Goal: Transaction & Acquisition: Download file/media

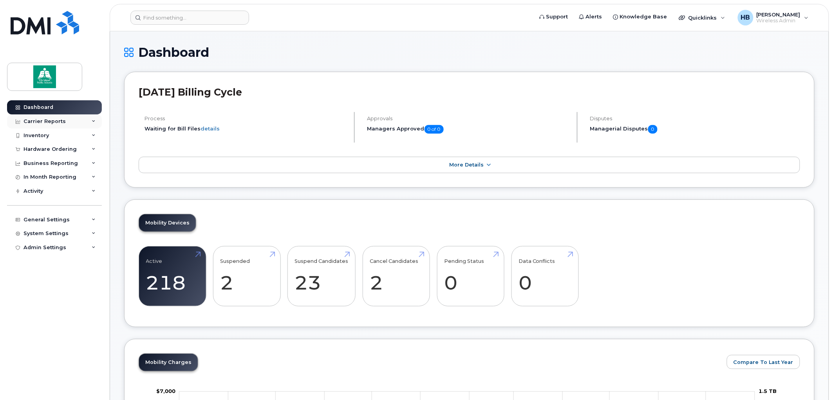
click at [56, 120] on div "Carrier Reports" at bounding box center [45, 121] width 42 height 6
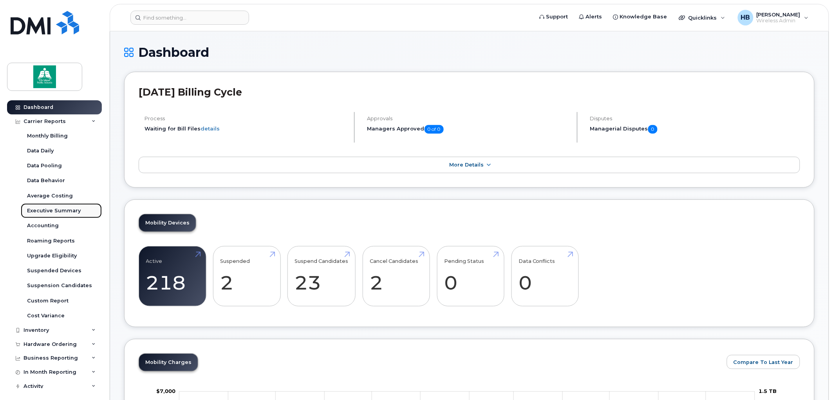
click at [53, 210] on div "Executive Summary" at bounding box center [54, 210] width 54 height 7
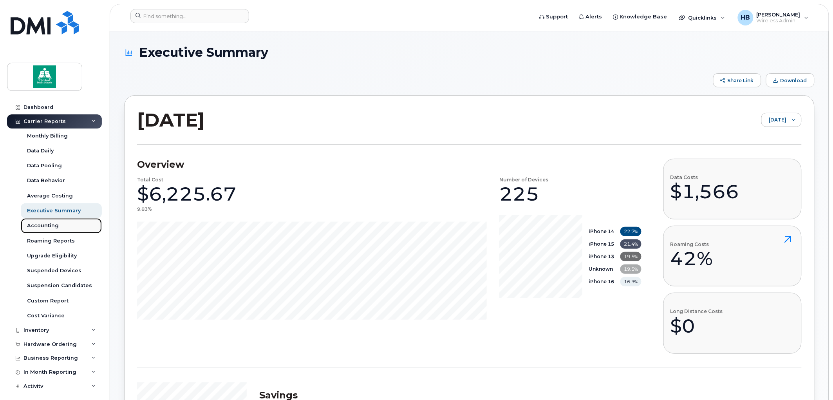
click at [48, 225] on div "Accounting" at bounding box center [43, 225] width 32 height 7
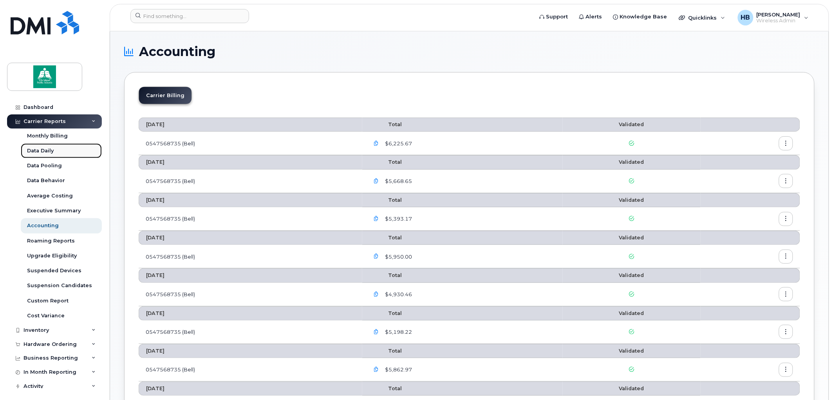
click at [46, 149] on div "Data Daily" at bounding box center [40, 150] width 27 height 7
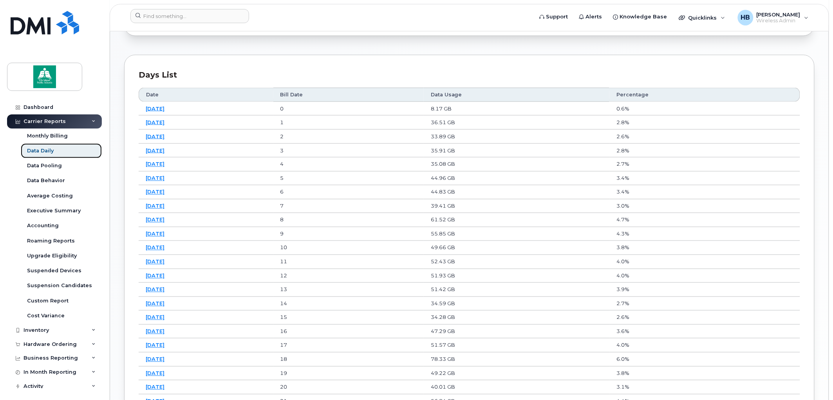
scroll to position [576, 0]
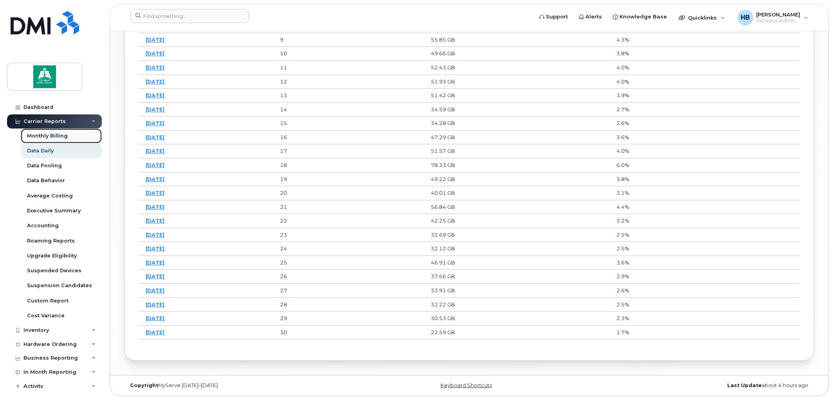
click at [51, 136] on div "Monthly Billing" at bounding box center [47, 135] width 41 height 7
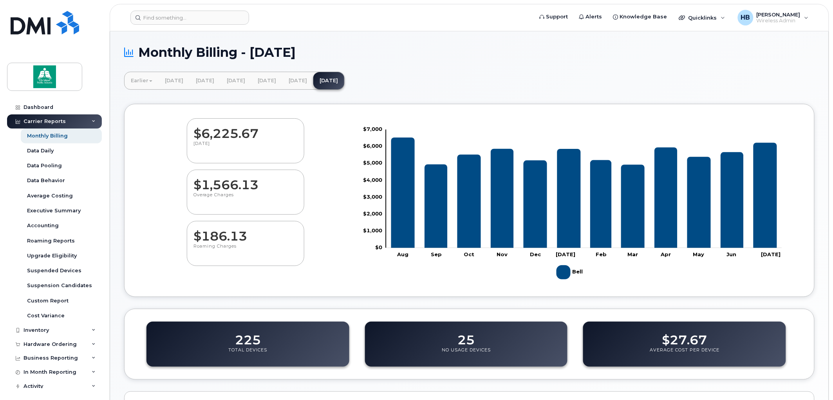
click at [244, 345] on dd "225" at bounding box center [248, 336] width 26 height 22
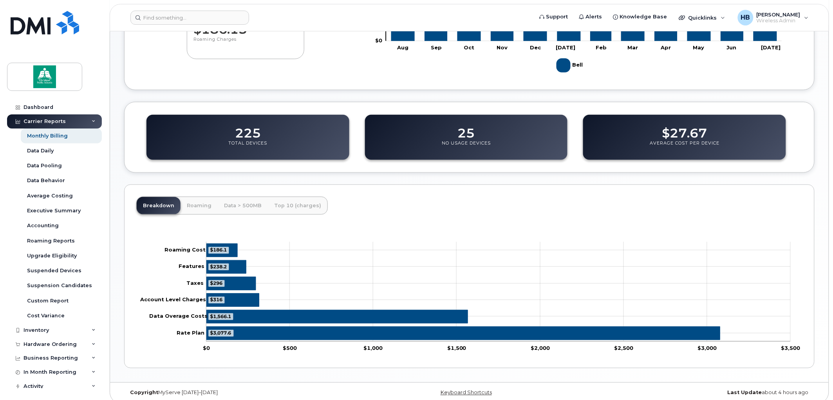
scroll to position [214, 0]
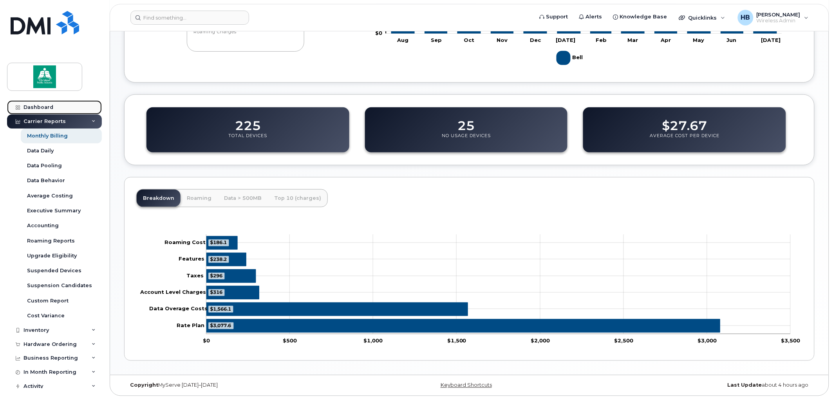
click at [46, 107] on div "Dashboard" at bounding box center [39, 107] width 30 height 6
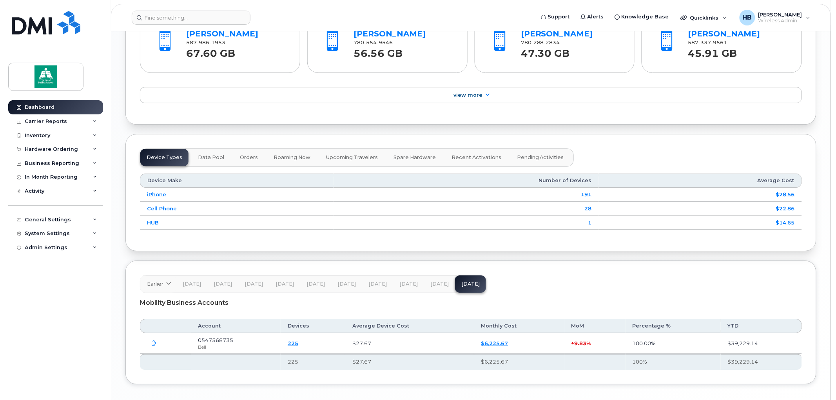
scroll to position [867, 0]
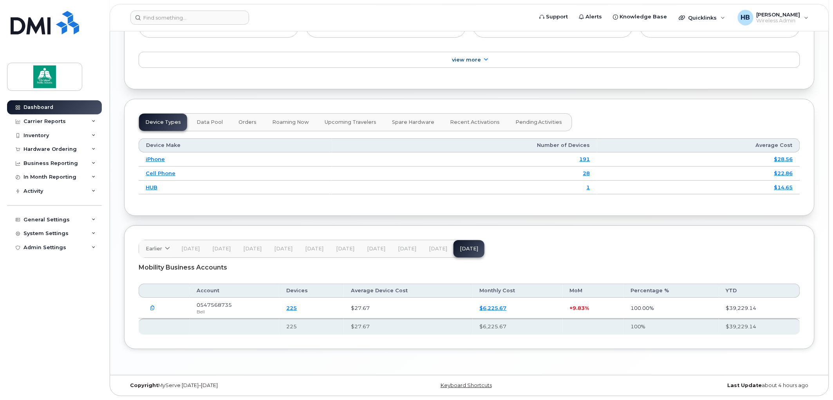
click at [297, 308] on link "225" at bounding box center [291, 308] width 11 height 6
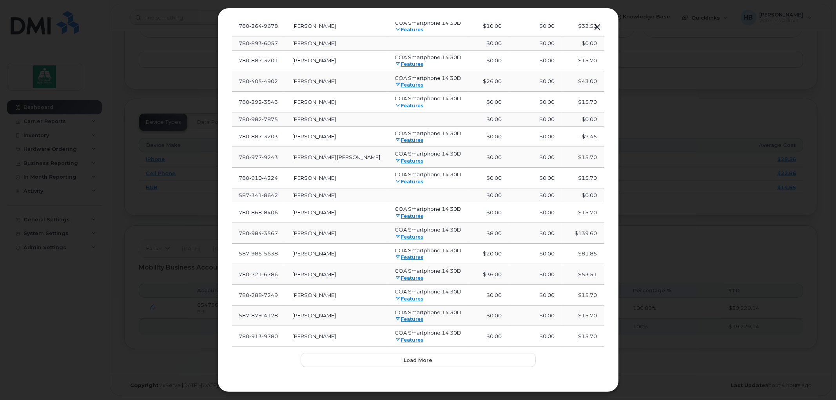
scroll to position [209, 0]
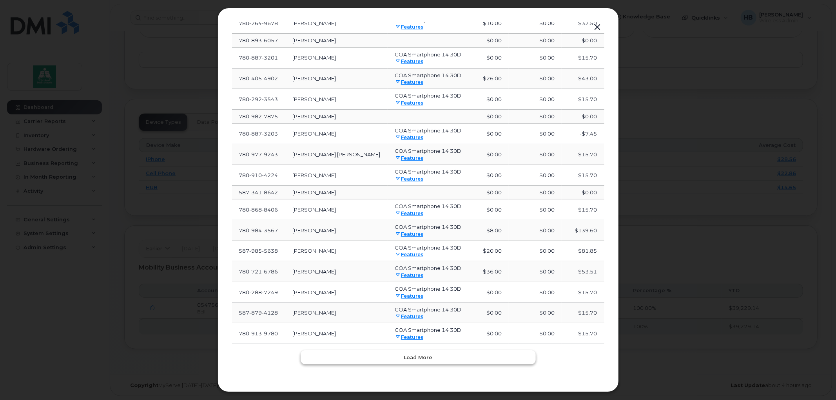
click at [408, 358] on span "Load more" at bounding box center [418, 357] width 29 height 7
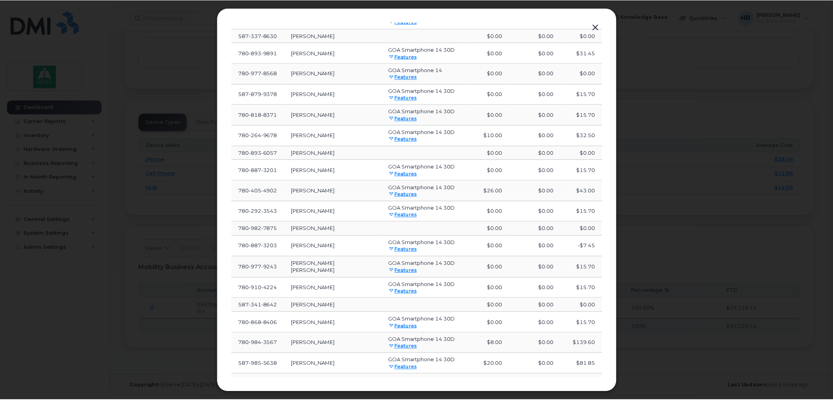
scroll to position [0, 0]
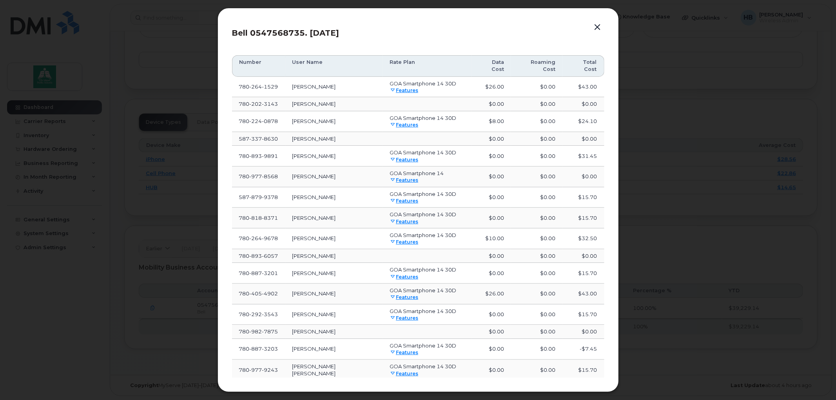
click at [598, 26] on button "button" at bounding box center [598, 27] width 12 height 11
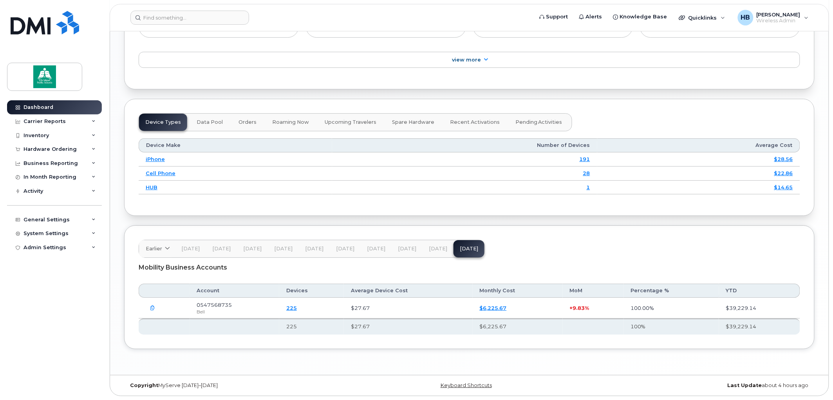
click at [154, 308] on icon "button" at bounding box center [152, 308] width 5 height 5
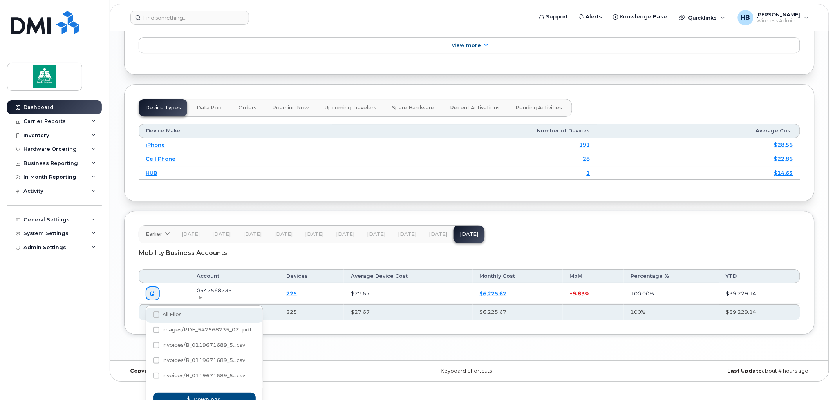
scroll to position [891, 0]
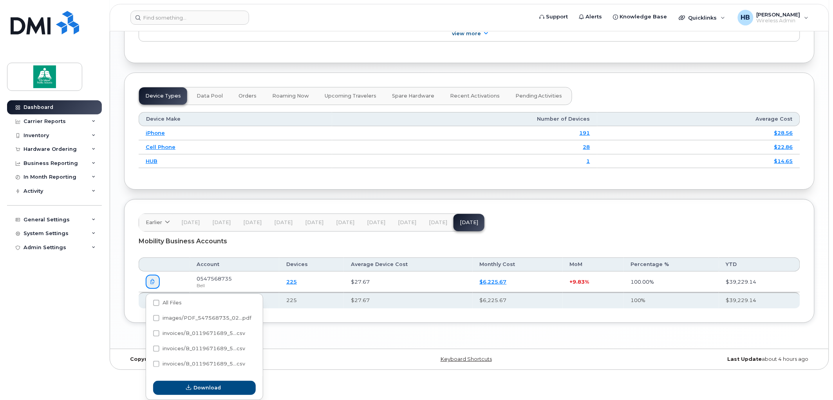
click at [265, 253] on div "Mobility Business Accounts Account Devices Average Device Cost Monthly Cost MoM…" at bounding box center [470, 270] width 662 height 77
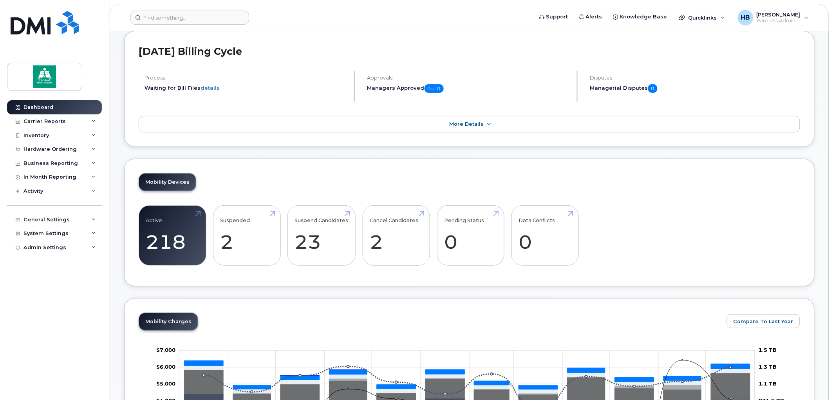
scroll to position [0, 0]
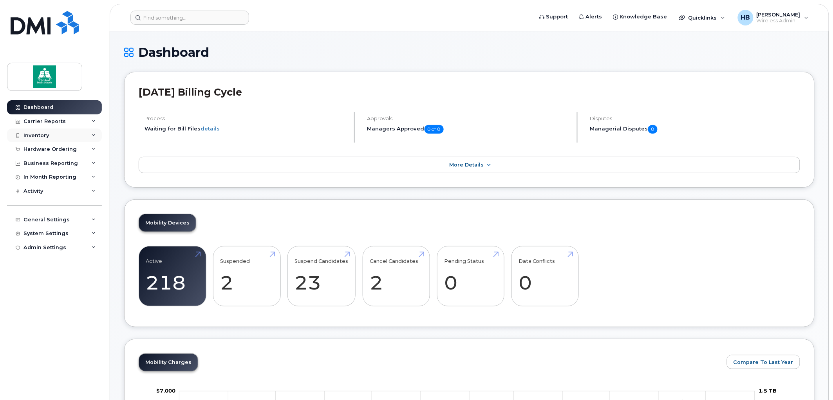
click at [92, 134] on icon at bounding box center [94, 136] width 4 height 4
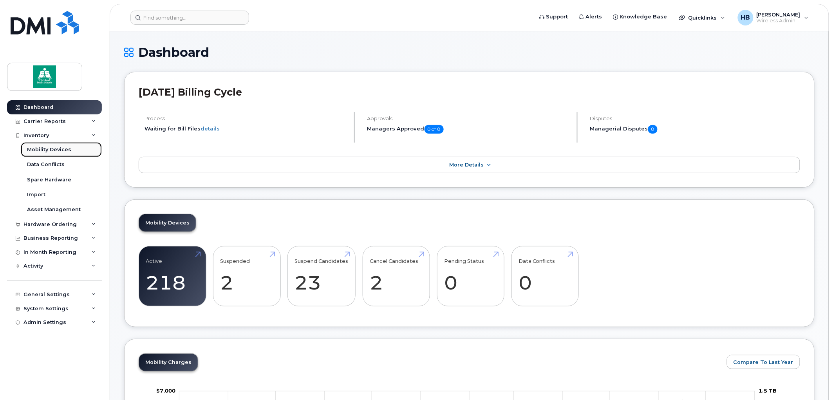
click at [43, 147] on div "Mobility Devices" at bounding box center [49, 149] width 44 height 7
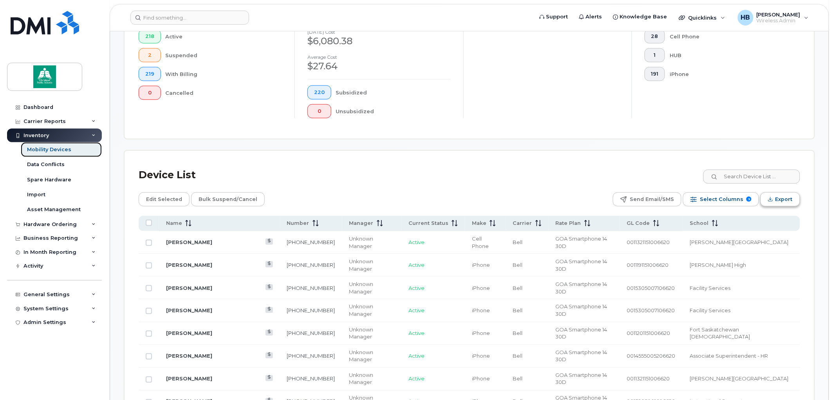
scroll to position [212, 0]
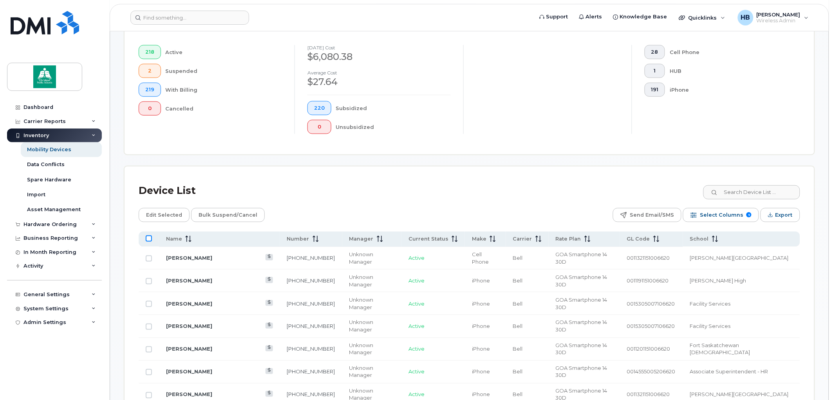
click at [148, 238] on input "All items unselected" at bounding box center [149, 238] width 6 height 6
checkbox input "true"
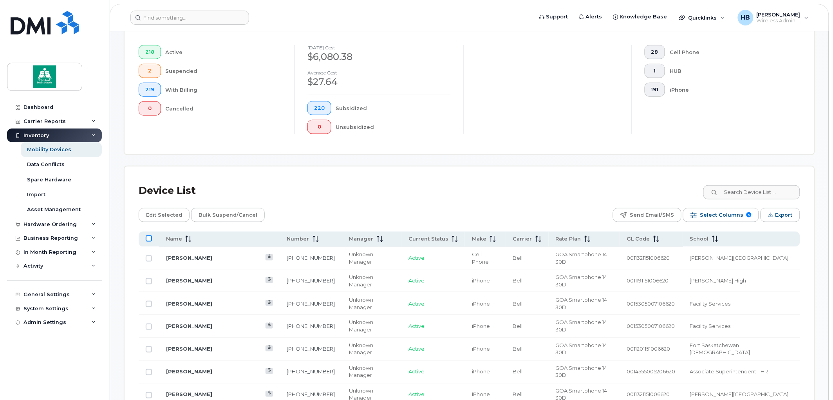
checkbox input "true"
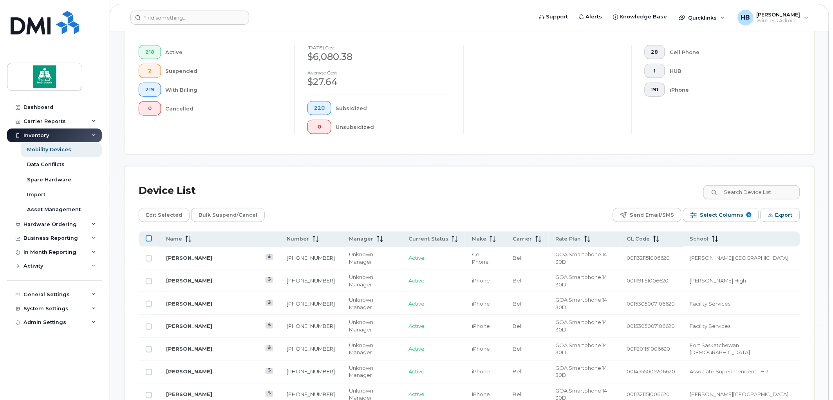
checkbox input "true"
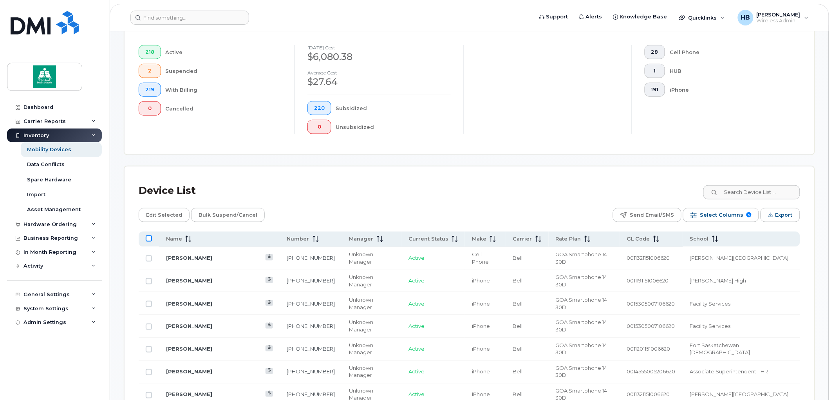
checkbox input "true"
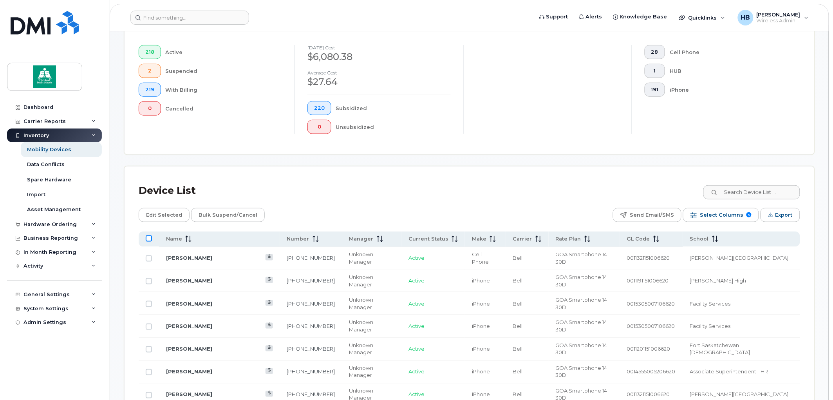
checkbox input "true"
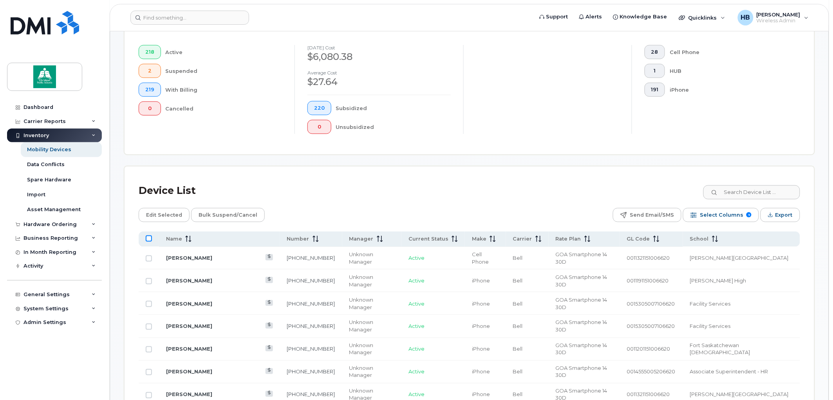
checkbox input "true"
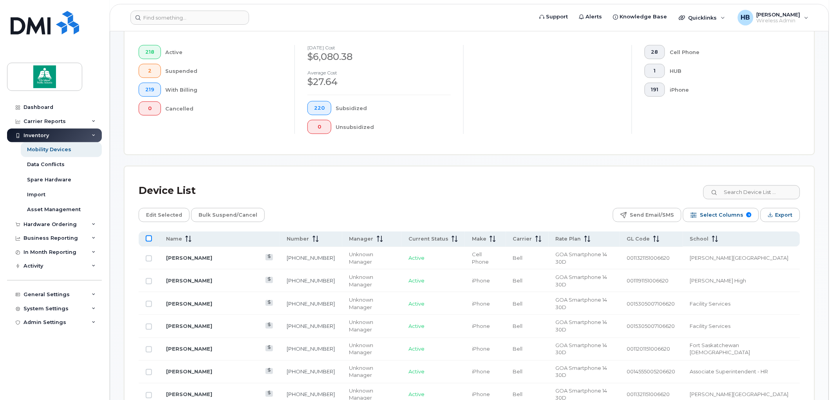
checkbox input "true"
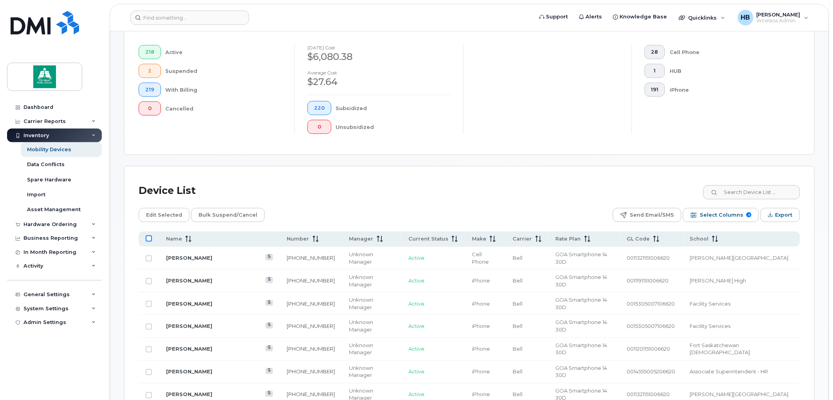
checkbox input "true"
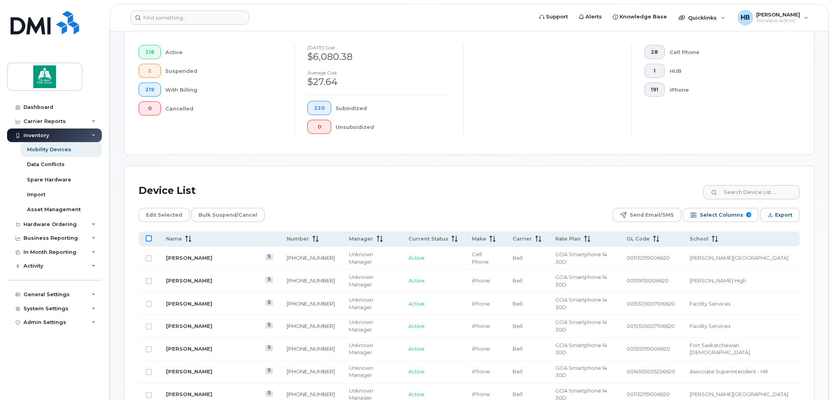
checkbox input "true"
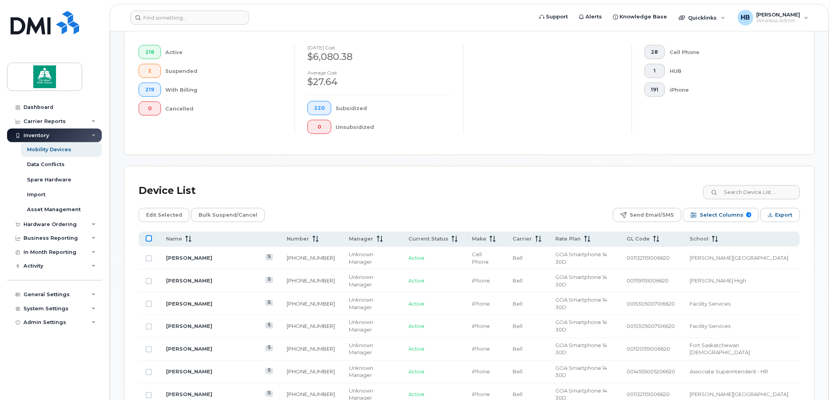
checkbox input "true"
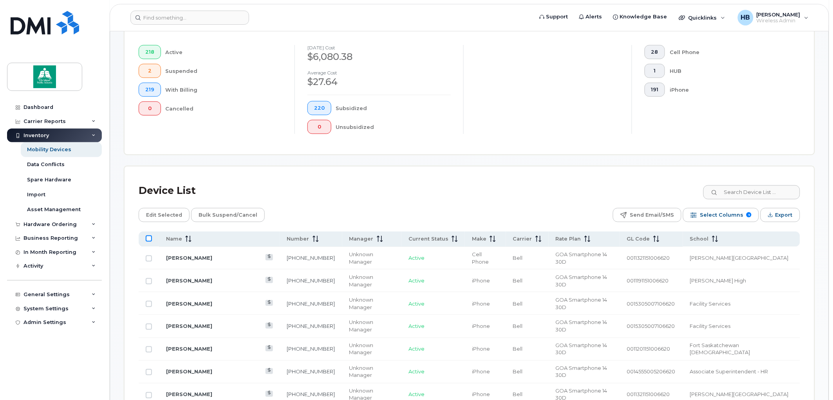
checkbox input "true"
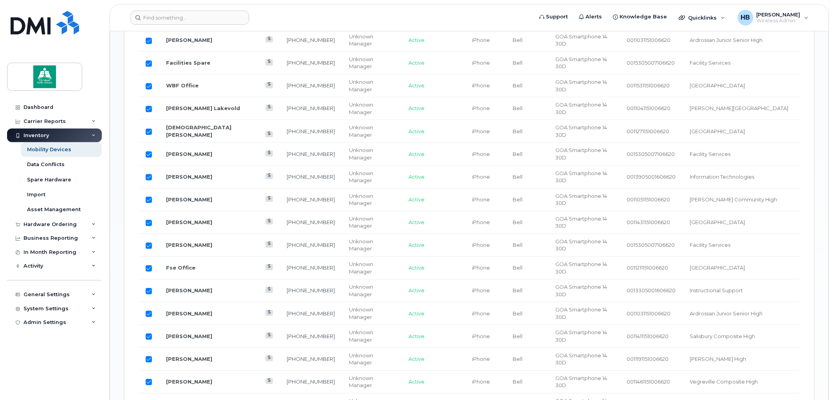
scroll to position [909, 0]
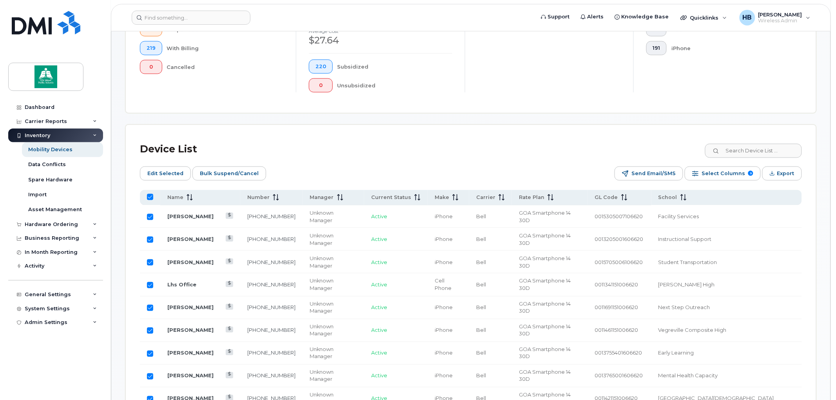
scroll to position [261, 0]
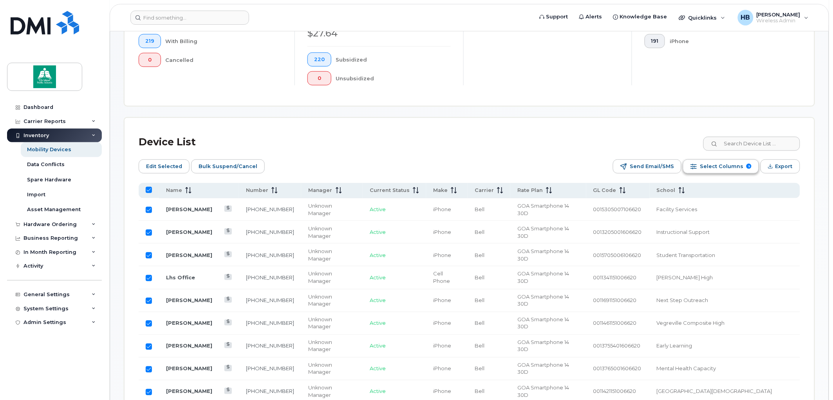
click at [735, 168] on span "Select Columns" at bounding box center [721, 167] width 43 height 12
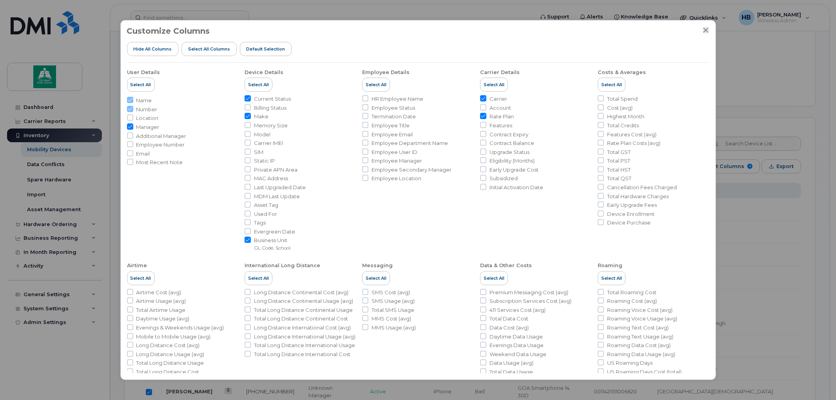
click at [704, 29] on icon "Close" at bounding box center [705, 30] width 5 height 5
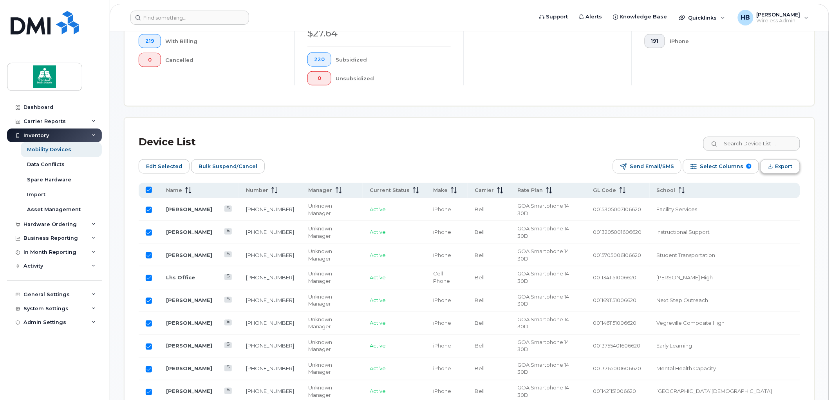
click at [789, 165] on span "Export" at bounding box center [784, 167] width 17 height 12
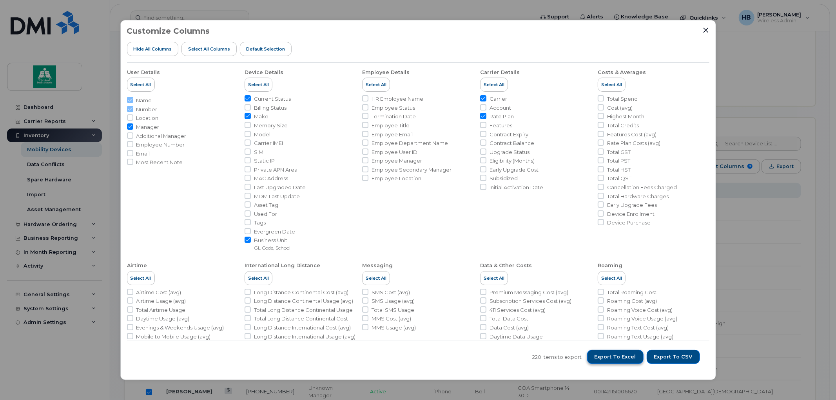
click at [627, 357] on span "Export to Excel" at bounding box center [615, 356] width 42 height 7
click at [128, 126] on input "Manager" at bounding box center [130, 126] width 6 height 6
checkbox input "false"
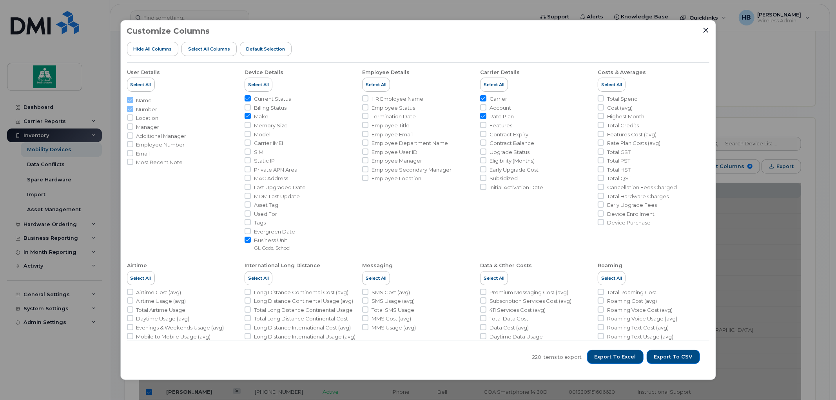
click at [597, 95] on li "Carrier Details Select All Carrier Account Rate Plan Features Contract Expiry C…" at bounding box center [652, 157] width 111 height 188
click at [482, 98] on input "Carrier" at bounding box center [483, 98] width 6 height 6
checkbox input "false"
click at [480, 116] on input "Rate Plan" at bounding box center [483, 116] width 6 height 6
checkbox input "false"
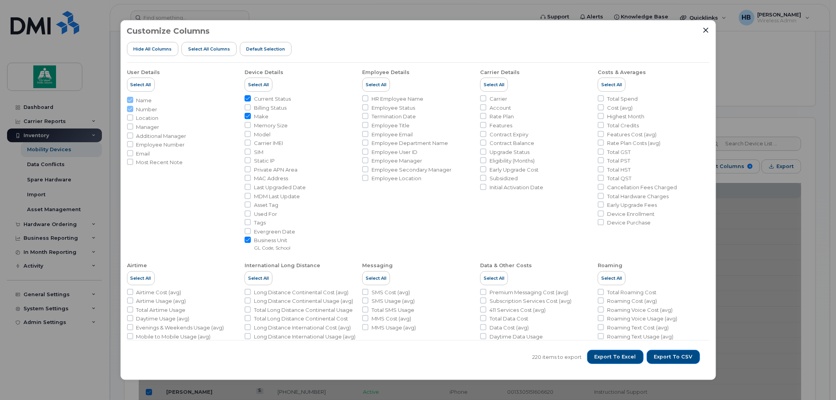
scroll to position [80, 0]
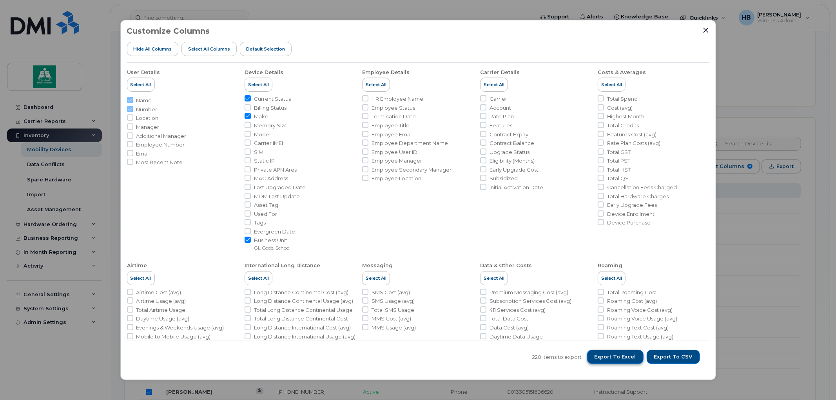
click at [623, 358] on span "Export to Excel" at bounding box center [615, 356] width 42 height 7
click at [704, 29] on icon "Close" at bounding box center [705, 30] width 5 height 5
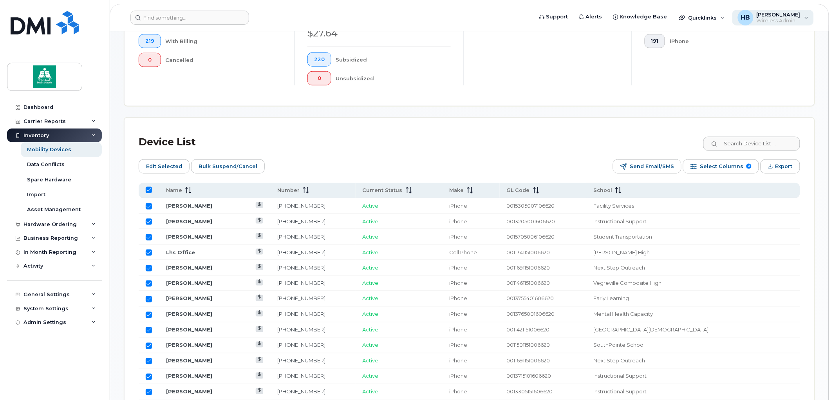
click at [773, 14] on span "[PERSON_NAME]" at bounding box center [779, 14] width 44 height 6
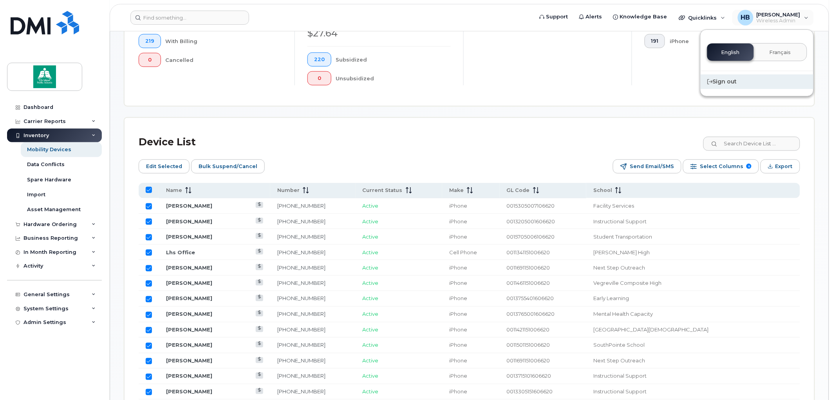
click at [719, 83] on div "Sign out" at bounding box center [757, 81] width 113 height 14
